Goal: Information Seeking & Learning: Learn about a topic

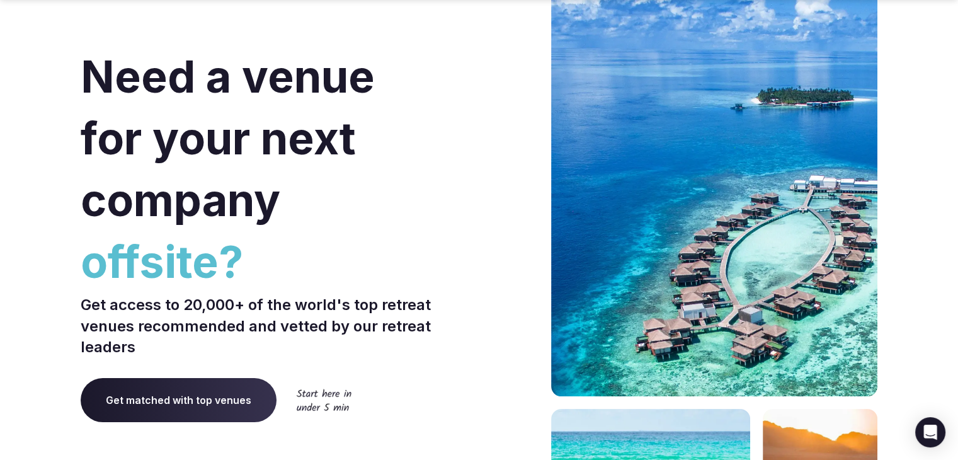
scroll to position [126, 0]
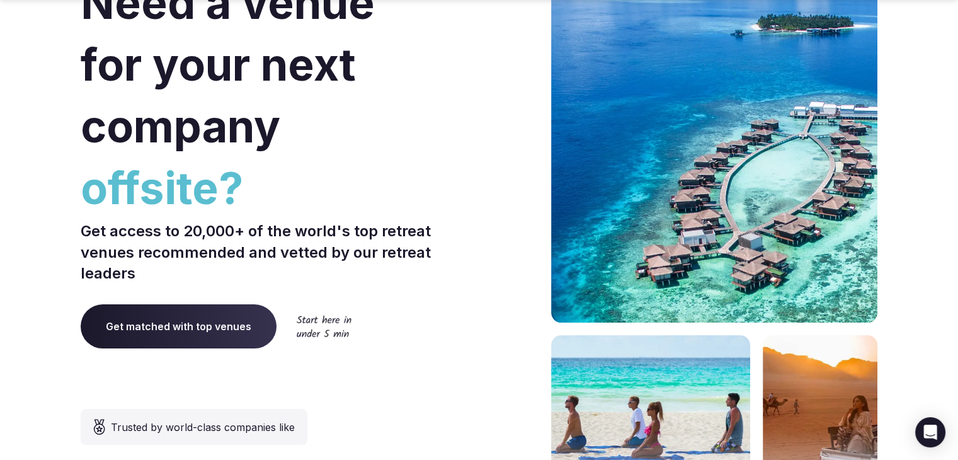
click at [196, 333] on span "Get matched with top venues" at bounding box center [179, 326] width 196 height 44
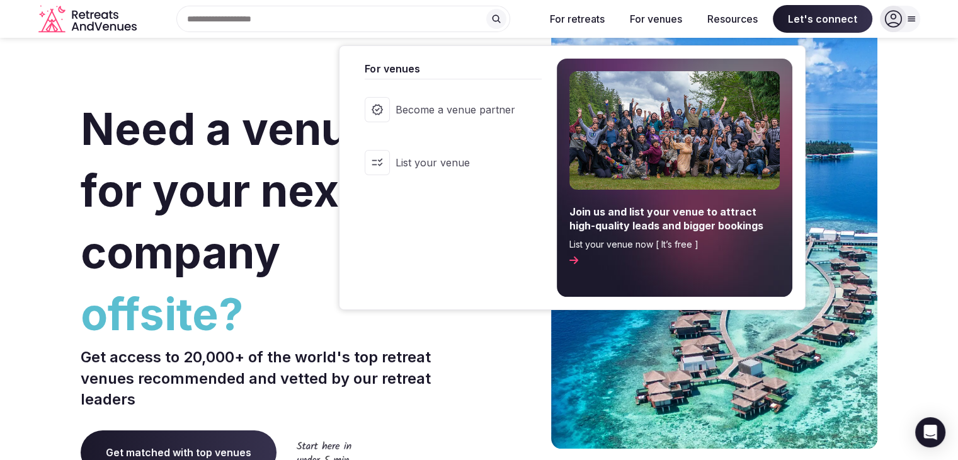
click at [498, 106] on span "Become a venue partner" at bounding box center [455, 110] width 120 height 14
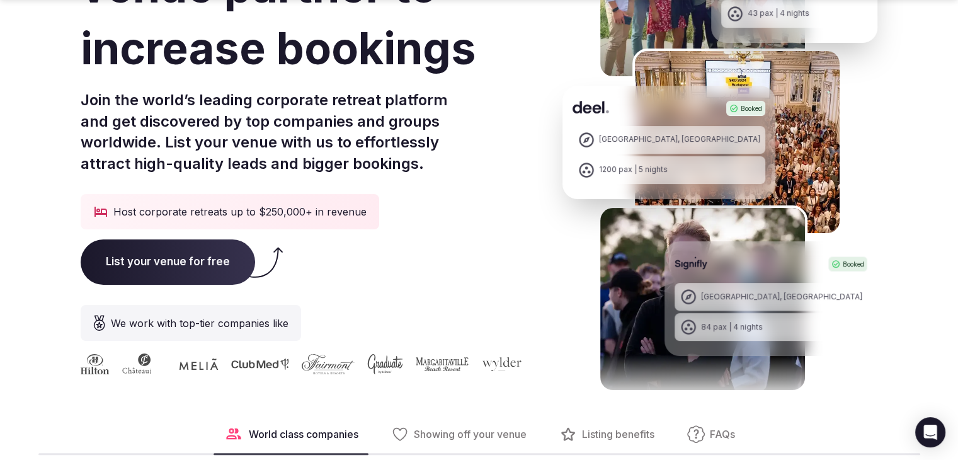
scroll to position [252, 0]
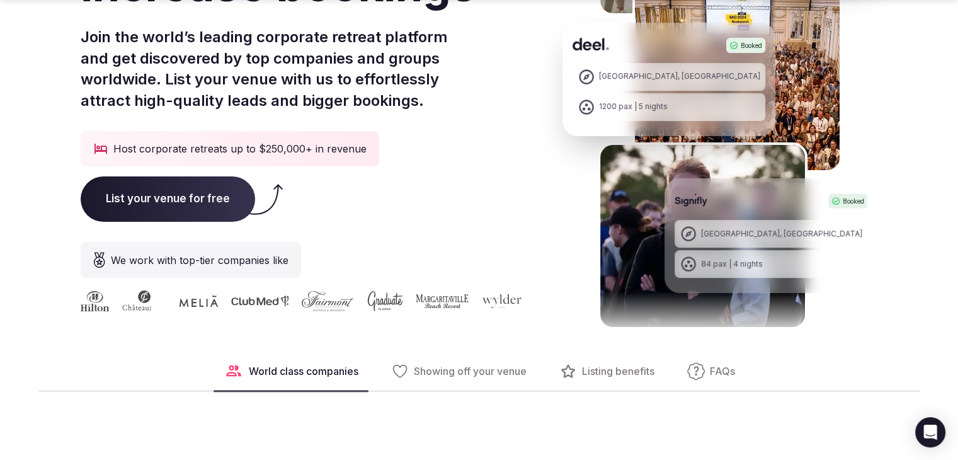
click at [473, 361] on button "Showing off your venue" at bounding box center [459, 371] width 156 height 38
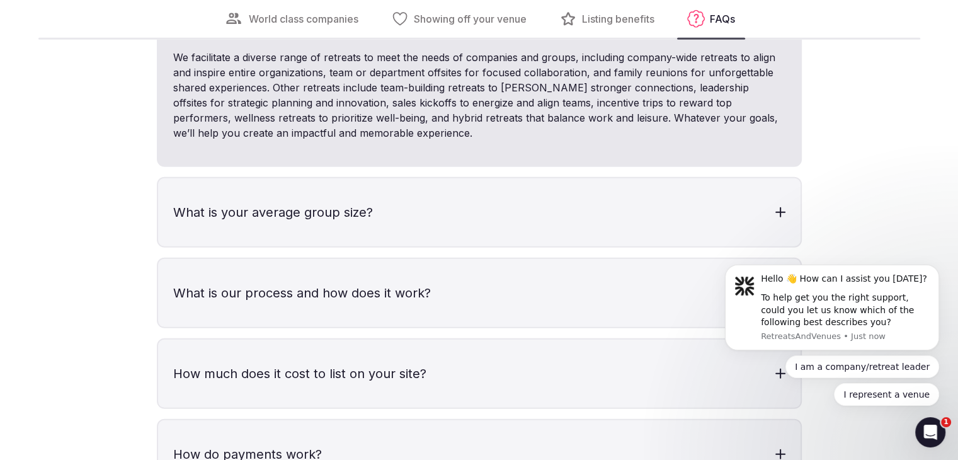
scroll to position [3640, 0]
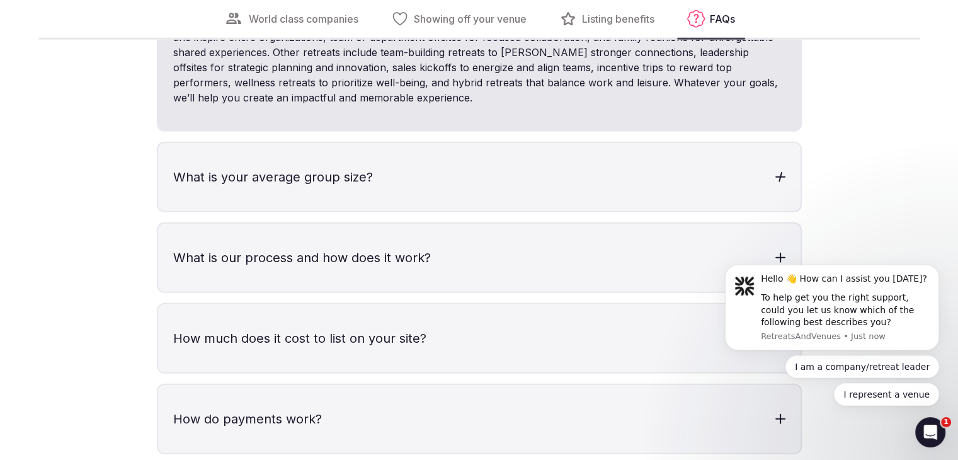
click at [512, 189] on h3 "What is your average group size?" at bounding box center [479, 177] width 643 height 68
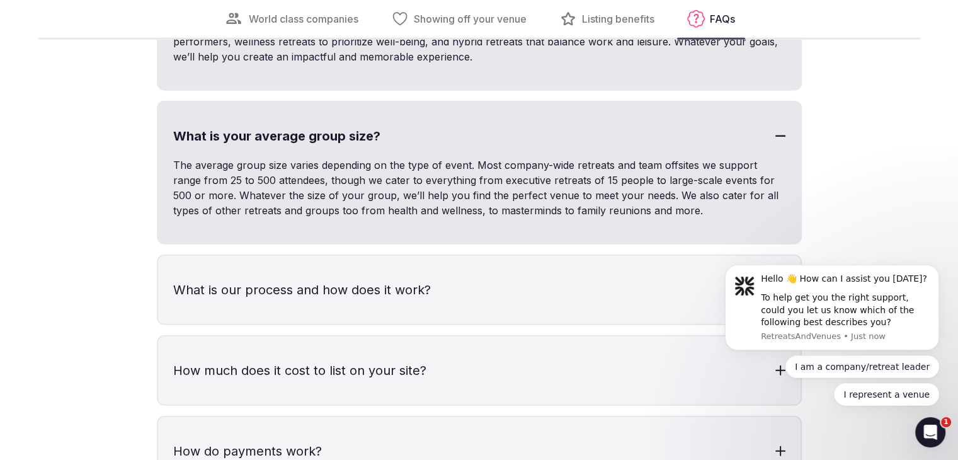
scroll to position [3766, 0]
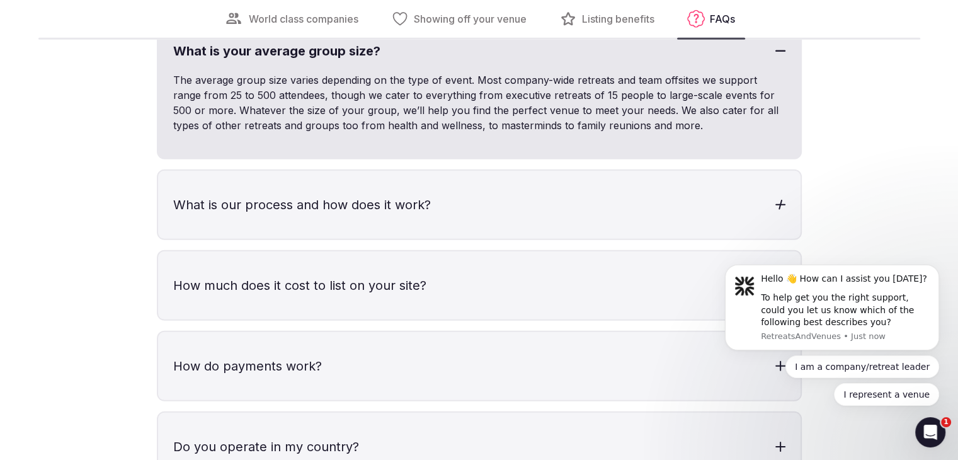
click at [509, 197] on h3 "What is our process and how does it work?" at bounding box center [479, 205] width 643 height 68
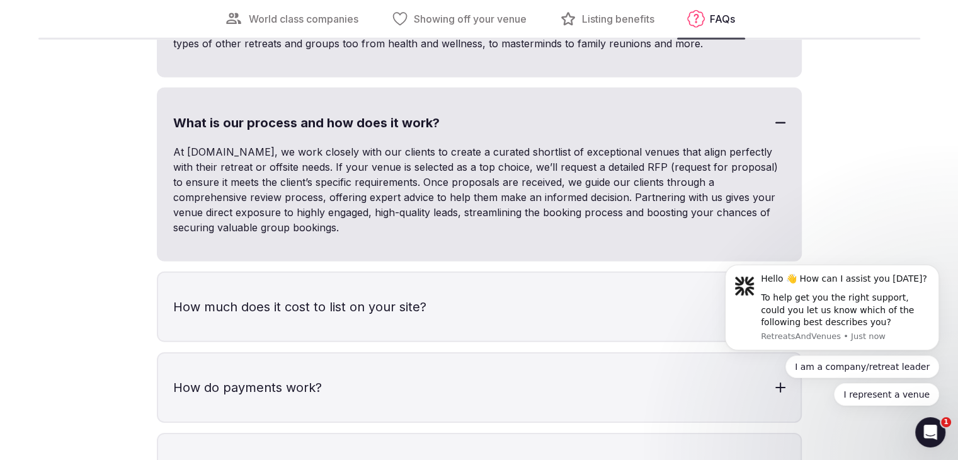
scroll to position [3892, 0]
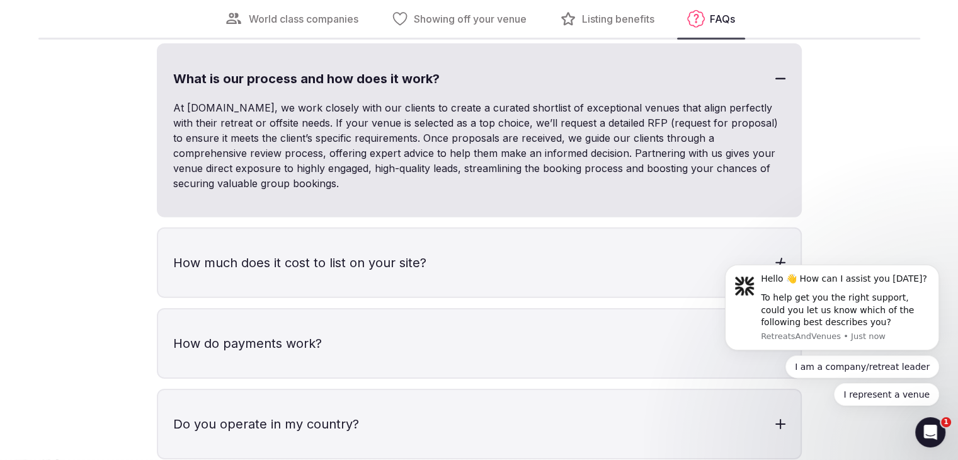
click at [488, 280] on h3 "How much does it cost to list on your site?" at bounding box center [479, 263] width 643 height 68
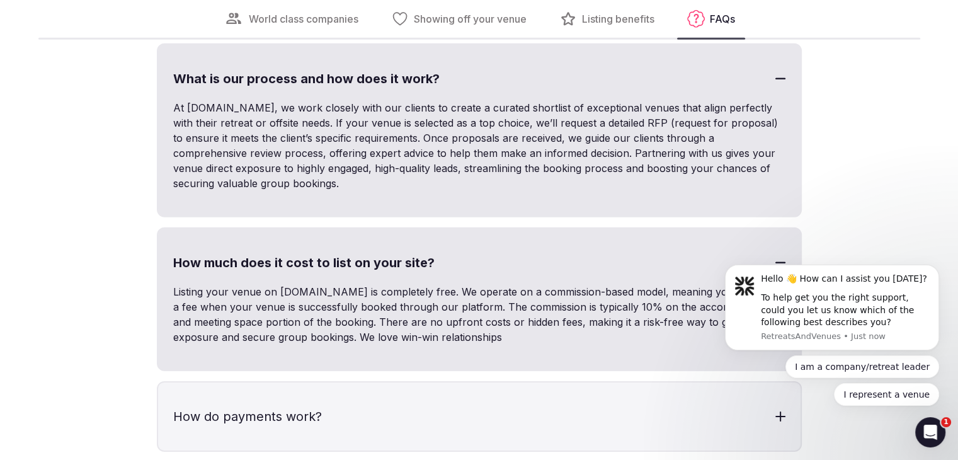
scroll to position [4018, 0]
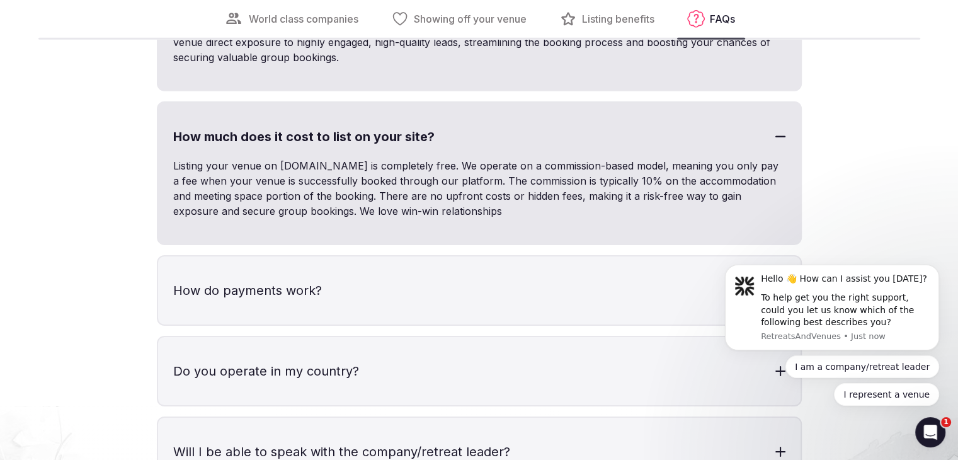
click at [488, 320] on h3 "How do payments work?" at bounding box center [479, 290] width 643 height 68
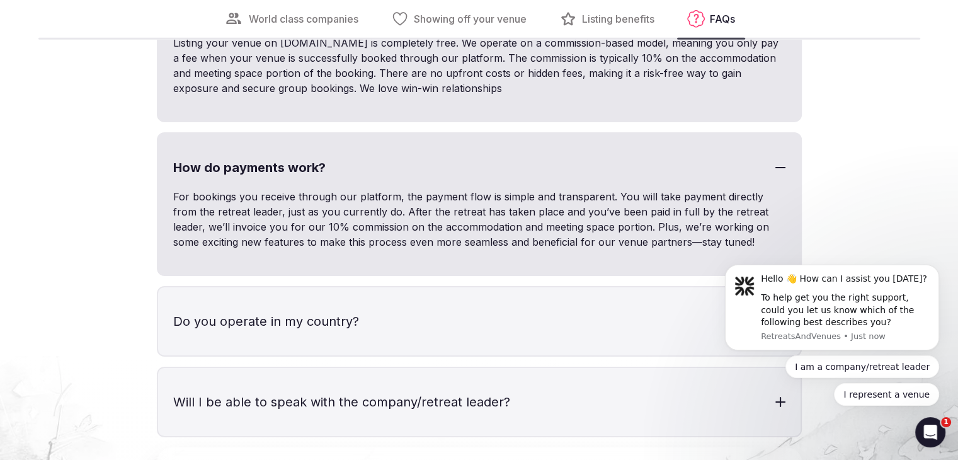
scroll to position [4144, 0]
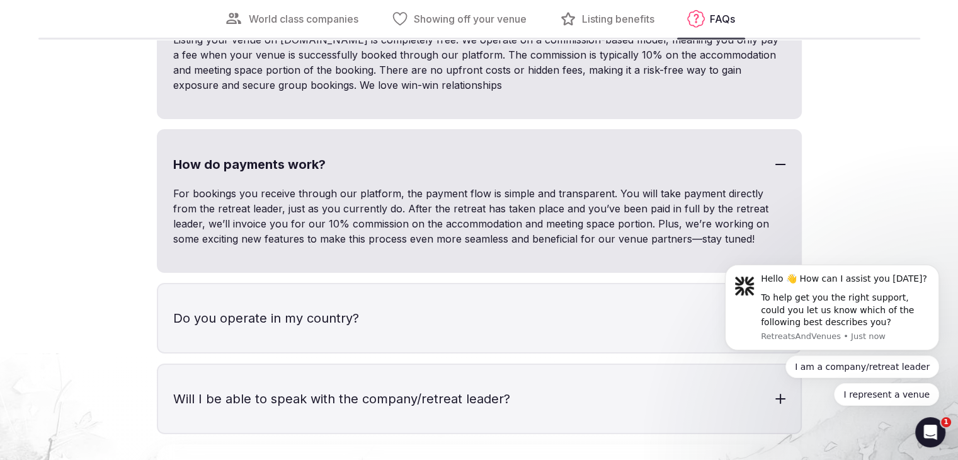
click at [507, 325] on h3 "Do you operate in my country?" at bounding box center [479, 318] width 643 height 68
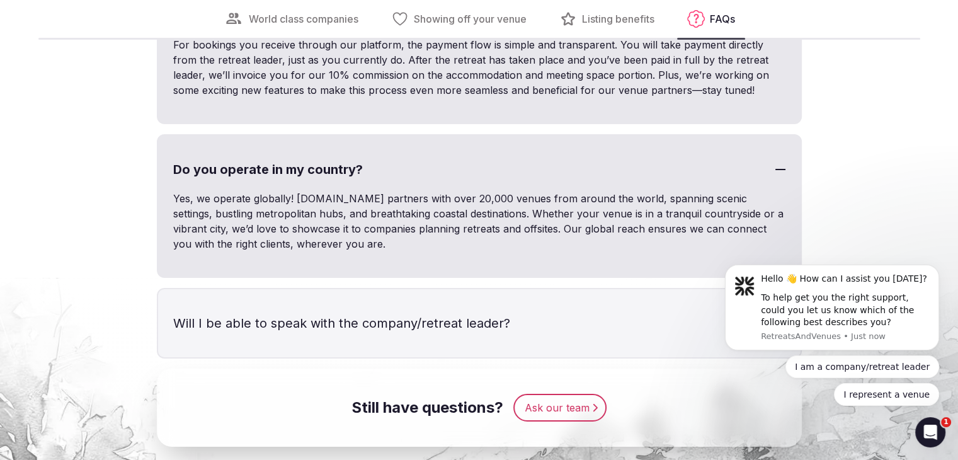
scroll to position [4333, 0]
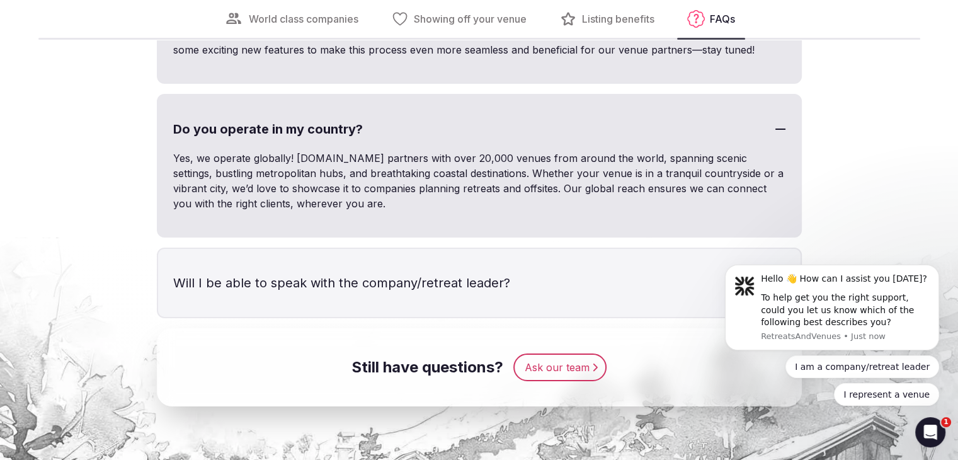
click at [519, 289] on h3 "Will I be able to speak with the company/retreat leader?" at bounding box center [479, 283] width 643 height 68
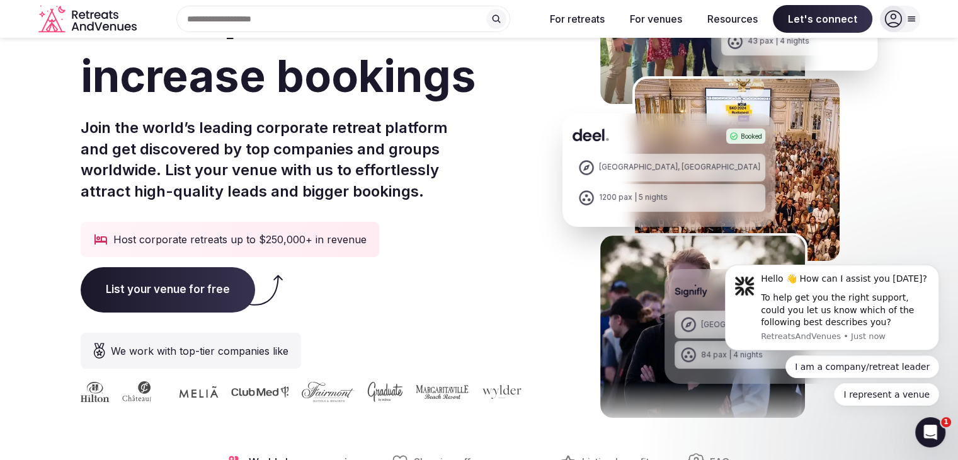
scroll to position [48, 0]
